Goal: Task Accomplishment & Management: Use online tool/utility

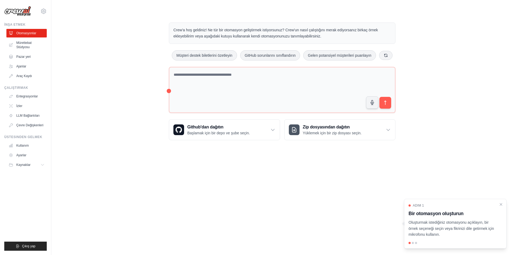
click at [179, 166] on body "mdmedyam@gmail.com Ayarlar İnşa etmek Otomasyonlar Mürettebat Stüdyosu GitHub" at bounding box center [256, 127] width 513 height 255
click at [232, 156] on body "mdmedyam@gmail.com Ayarlar İnşa etmek Otomasyonlar Mürettebat Stüdyosu GitHub" at bounding box center [256, 127] width 513 height 255
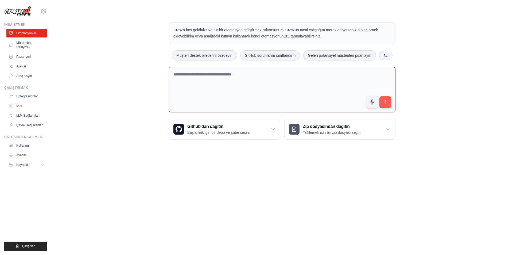
click at [213, 85] on textarea at bounding box center [282, 90] width 227 height 46
click at [203, 154] on body "mdmedyam@gmail.com Ayarlar İnşa etmek Otomasyonlar Mürettebat Stüdyosu GitHub" at bounding box center [256, 127] width 513 height 255
click at [215, 80] on textarea at bounding box center [282, 90] width 227 height 46
click at [16, 62] on ul "Otomasyonlar Mürettebat Stüdyosu Pazar yeri Ajanlar Araç Kaydı" at bounding box center [26, 54] width 40 height 51
click at [16, 65] on link "Ajanlar" at bounding box center [27, 66] width 40 height 9
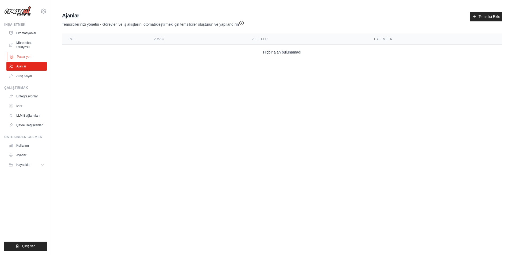
click at [30, 57] on font "Pazar yeri" at bounding box center [24, 57] width 14 height 4
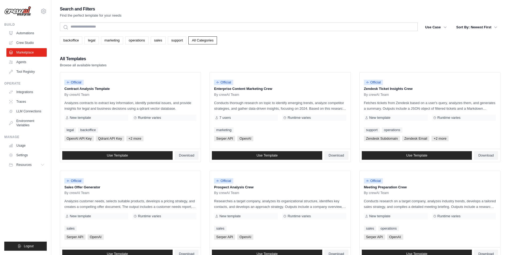
click at [290, 56] on div "All Templates Browse all available templates" at bounding box center [280, 61] width 441 height 13
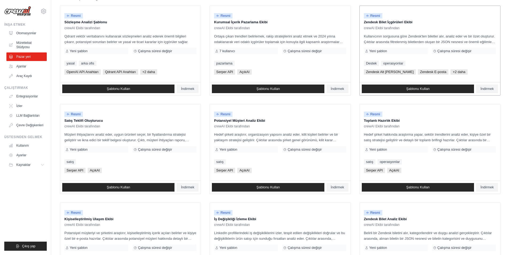
scroll to position [27, 0]
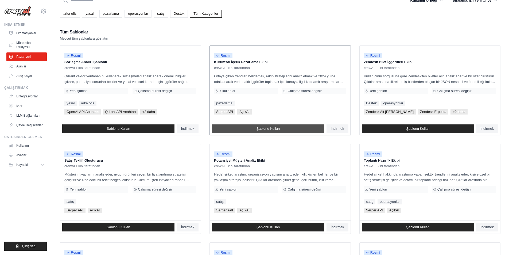
click at [305, 129] on link "Şablonu Kullan" at bounding box center [268, 128] width 112 height 9
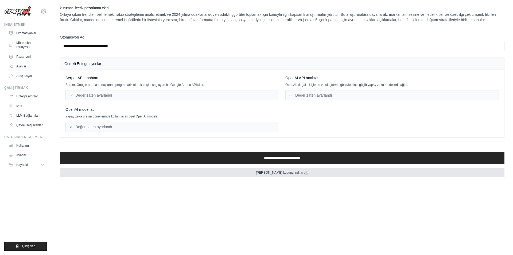
click at [282, 176] on link "Kaynak kodunu indirin" at bounding box center [282, 172] width 445 height 9
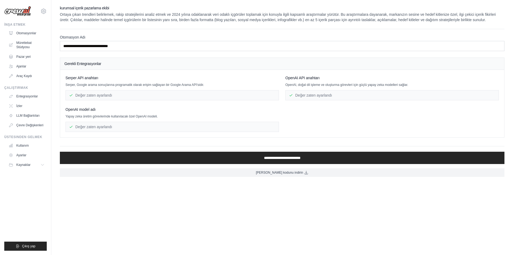
click at [326, 102] on div "Serper API anahtarı Serper, Google arama sonuçlarına programatik olarak erişim …" at bounding box center [281, 103] width 433 height 57
click at [342, 105] on div "Serper API anahtarı Serper, Google arama sonuçlarına programatik olarak erişim …" at bounding box center [281, 103] width 433 height 57
drag, startPoint x: 282, startPoint y: 84, endPoint x: 398, endPoint y: 88, distance: 116.0
click at [397, 88] on div "Serper API anahtarı Serper, Google arama sonuçlarına programatik olarak erişim …" at bounding box center [281, 103] width 433 height 57
click at [396, 87] on p "OpenAI, doğal dil işleme ve oluşturma görevleri için güçlü yapay zeka modelleri…" at bounding box center [392, 85] width 214 height 4
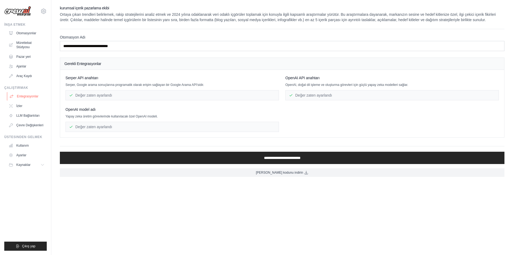
click at [28, 95] on font "Entegrasyonlar" at bounding box center [28, 96] width 22 height 4
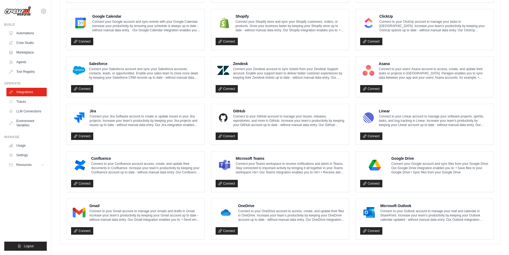
scroll to position [248, 0]
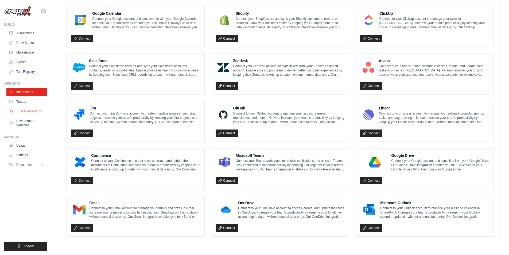
click at [31, 108] on link "LLM Connections" at bounding box center [27, 111] width 40 height 9
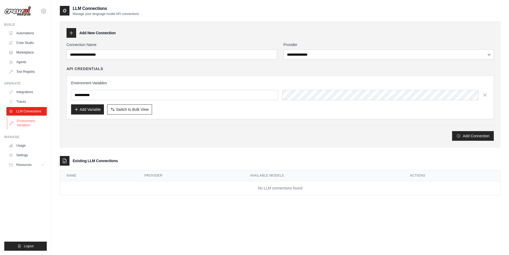
click at [29, 122] on link "Environment Variables" at bounding box center [27, 123] width 40 height 13
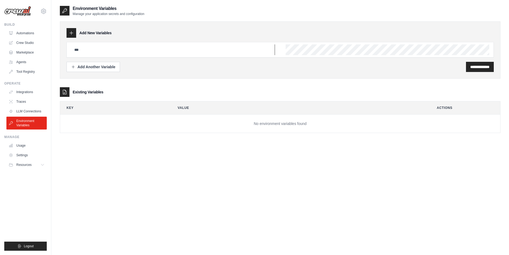
click at [102, 48] on input "text" at bounding box center [173, 49] width 204 height 11
click at [90, 64] on div "Add Another Variable" at bounding box center [93, 66] width 44 height 5
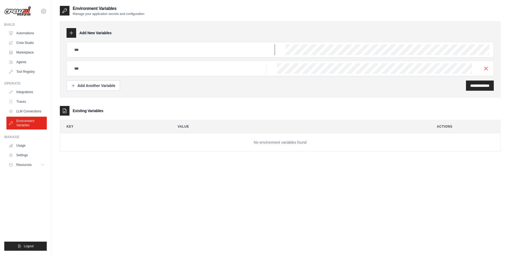
click at [96, 55] on input "text" at bounding box center [173, 49] width 204 height 11
click at [33, 41] on link "Crew Studio" at bounding box center [27, 42] width 40 height 9
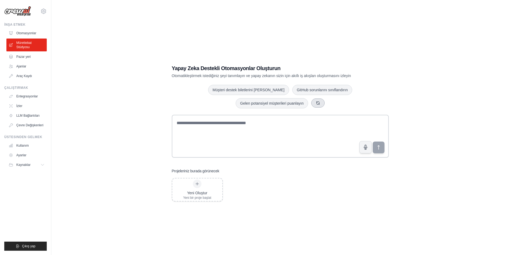
click at [311, 106] on button "button" at bounding box center [317, 102] width 13 height 9
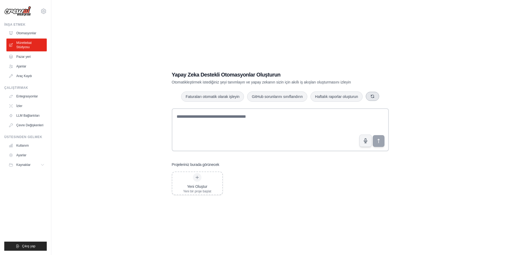
click at [371, 98] on icon "button" at bounding box center [372, 96] width 4 height 4
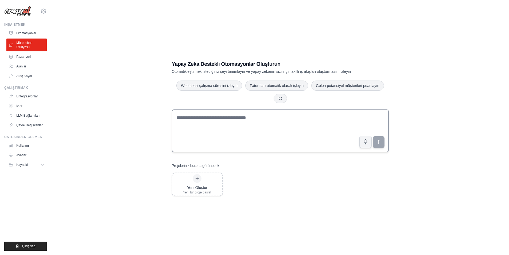
scroll to position [11, 0]
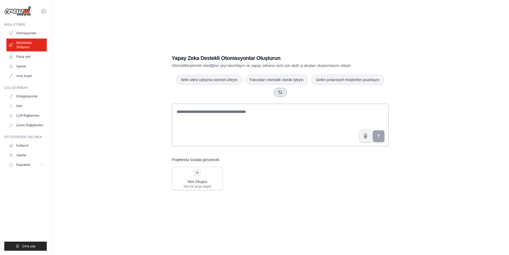
click at [284, 92] on button "button" at bounding box center [280, 92] width 13 height 9
click at [319, 93] on button "button" at bounding box center [321, 92] width 13 height 9
click at [240, 82] on button "Gelen potansiyel müşterileri puanlayın" at bounding box center [212, 79] width 72 height 10
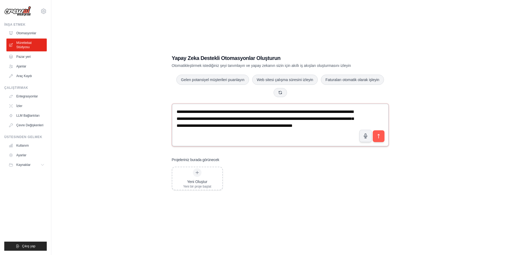
click at [274, 135] on textarea "**********" at bounding box center [280, 124] width 217 height 43
drag, startPoint x: 276, startPoint y: 137, endPoint x: 173, endPoint y: 96, distance: 111.4
click at [173, 96] on div "**********" at bounding box center [280, 122] width 230 height 153
click at [390, 159] on div "**********" at bounding box center [280, 122] width 230 height 153
click at [277, 93] on button "button" at bounding box center [280, 92] width 13 height 9
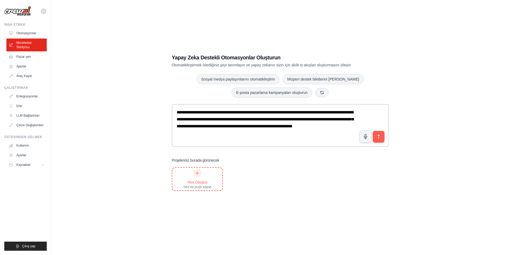
click at [210, 173] on div "Yeni Oluştur Yeni bir proje başlat" at bounding box center [197, 179] width 28 height 20
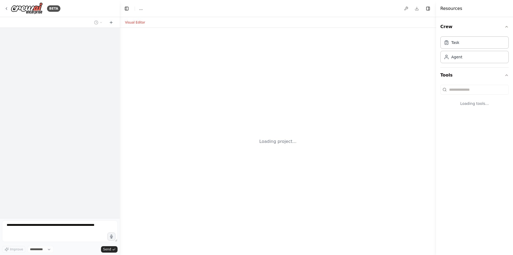
select select "****"
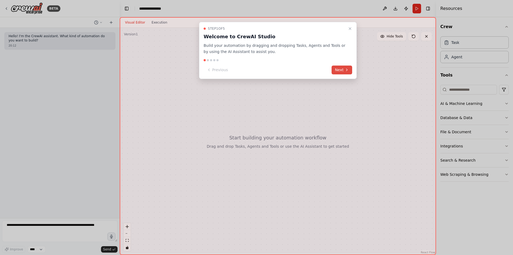
click at [342, 69] on button "Next" at bounding box center [342, 69] width 21 height 9
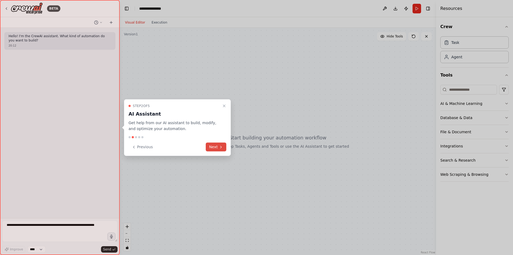
click at [212, 147] on button "Next" at bounding box center [216, 146] width 21 height 9
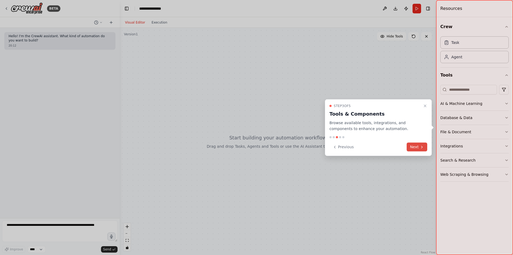
click at [425, 146] on button "Next" at bounding box center [417, 146] width 21 height 9
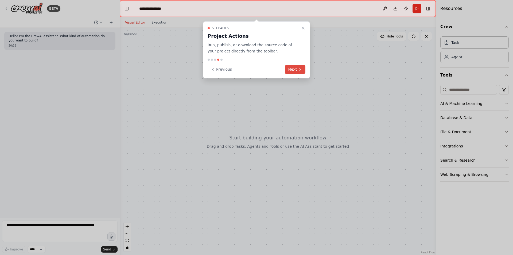
click at [290, 73] on button "Next" at bounding box center [295, 69] width 21 height 9
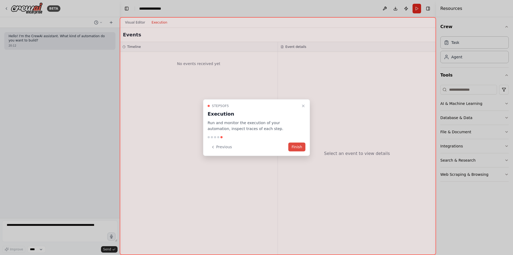
click at [291, 149] on button "Finish" at bounding box center [296, 146] width 17 height 9
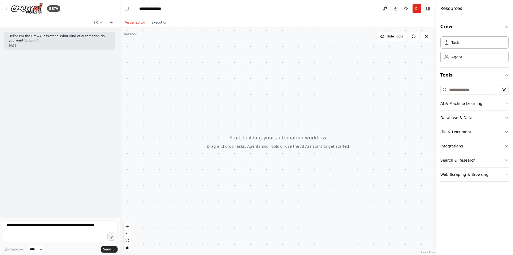
click at [73, 116] on div "Hello! I'm the CrewAI assistant. What kind of automation do you want to build? …" at bounding box center [60, 123] width 120 height 190
drag, startPoint x: 34, startPoint y: 34, endPoint x: 36, endPoint y: 36, distance: 2.8
click at [36, 35] on p "Hello! I'm the CrewAI assistant. What kind of automation do you want to build?" at bounding box center [60, 38] width 103 height 8
